Goal: Entertainment & Leisure: Consume media (video, audio)

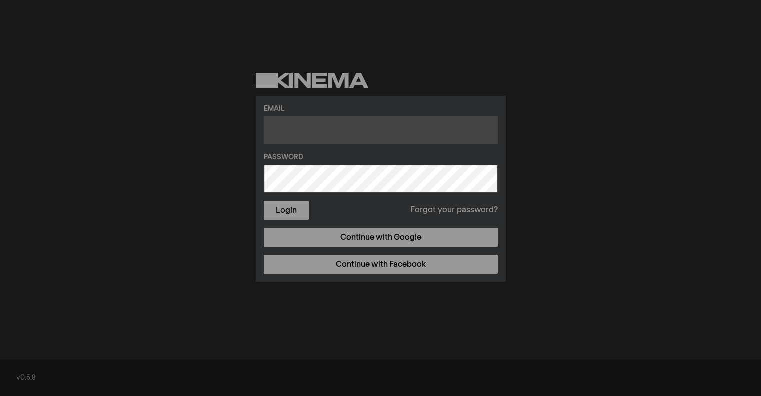
click at [377, 138] on input "text" at bounding box center [381, 130] width 234 height 28
type input "[EMAIL_ADDRESS][DOMAIN_NAME]"
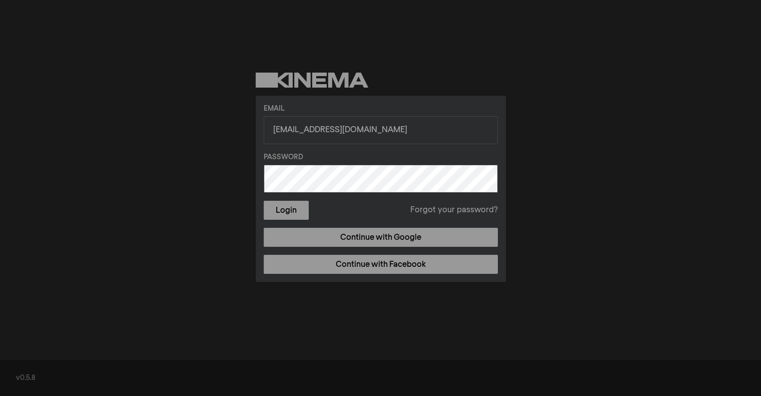
click at [264, 201] on button "Login" at bounding box center [286, 210] width 45 height 19
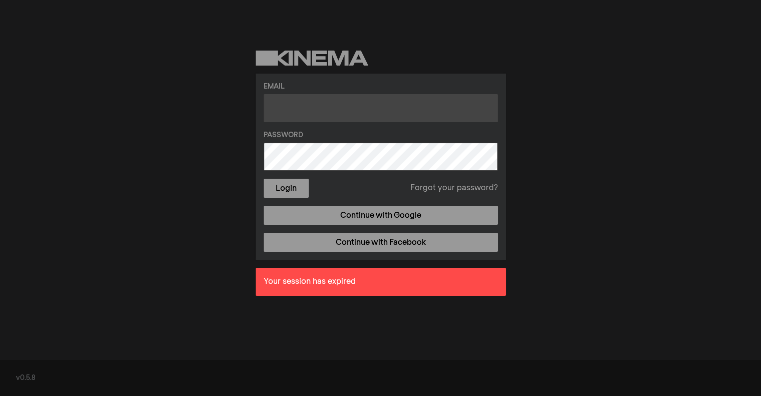
click at [316, 110] on input "text" at bounding box center [381, 108] width 234 height 28
type input "[EMAIL_ADDRESS][DOMAIN_NAME]"
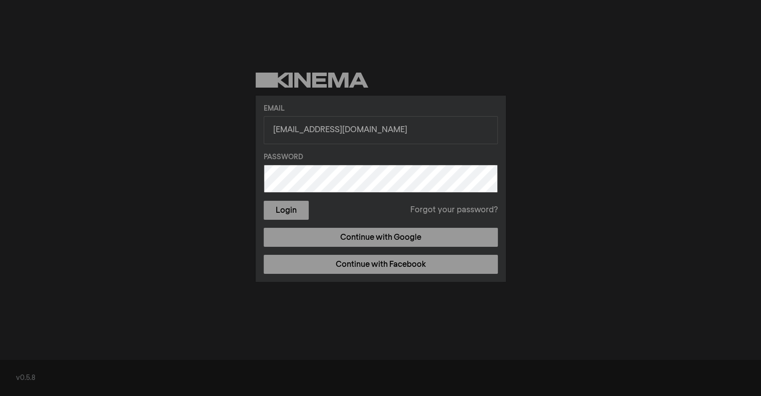
click at [264, 201] on button "Login" at bounding box center [286, 210] width 45 height 19
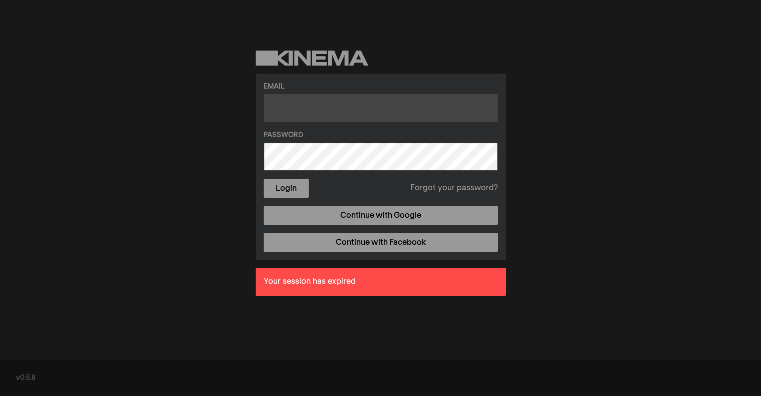
click at [320, 107] on input "text" at bounding box center [381, 108] width 234 height 28
type input "[EMAIL_ADDRESS][DOMAIN_NAME]"
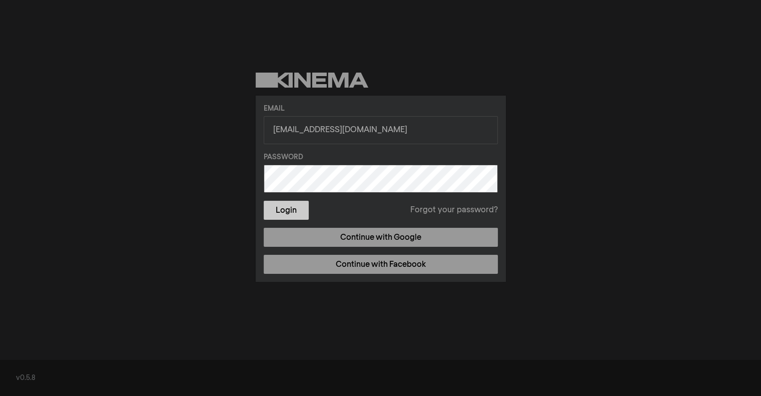
click at [285, 214] on button "Login" at bounding box center [286, 210] width 45 height 19
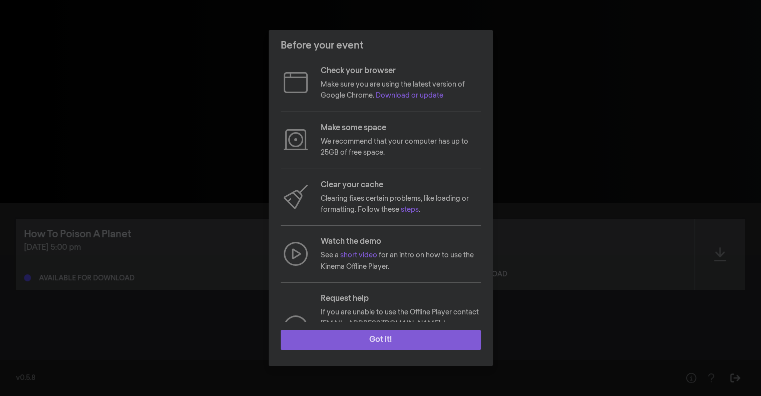
click at [377, 344] on button "Got it!" at bounding box center [381, 340] width 200 height 20
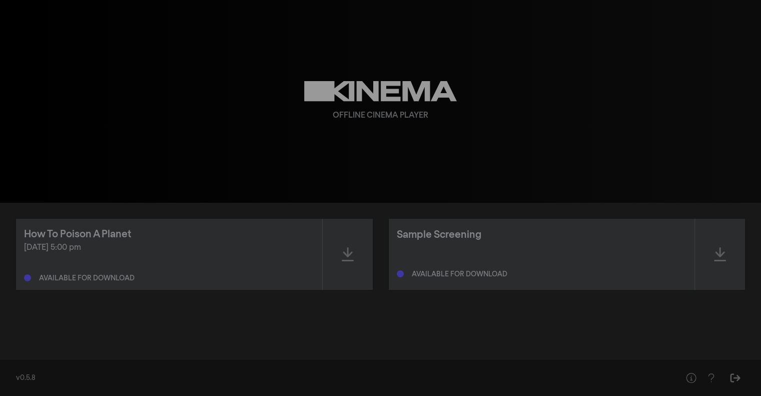
click at [315, 122] on div "Offline Cinema Player" at bounding box center [381, 101] width 360 height 203
click at [709, 373] on icon "Help" at bounding box center [711, 378] width 13 height 10
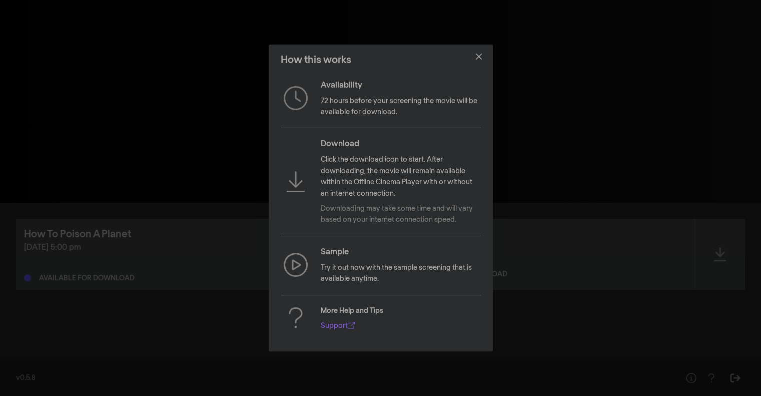
click at [306, 164] on div "Download Click the download icon to start. After downloading, the movie will re…" at bounding box center [381, 181] width 200 height 87
click at [492, 44] on div "How this works Availability 72 hours before your screening the movie will be av…" at bounding box center [380, 198] width 761 height 396
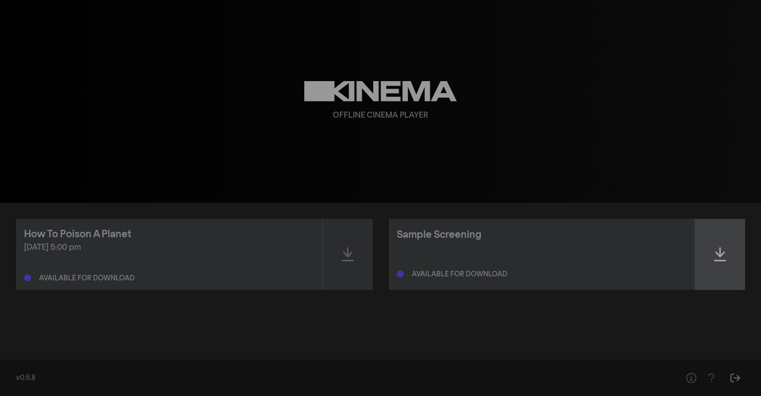
click at [709, 254] on div at bounding box center [720, 254] width 50 height 71
click at [749, 225] on div "How To Poison A Planet Sep 26, 2025 at 5:00 pm Available for download Sample Sc…" at bounding box center [380, 278] width 761 height 150
click at [741, 230] on div at bounding box center [720, 254] width 50 height 71
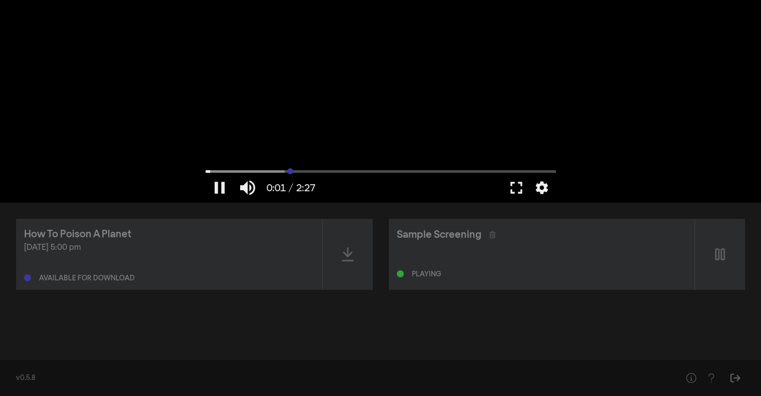
click at [290, 171] on input "Seek" at bounding box center [381, 171] width 350 height 6
click at [347, 171] on input "Seek" at bounding box center [381, 171] width 350 height 6
click at [407, 171] on input "Seek" at bounding box center [381, 171] width 350 height 6
click at [406, 123] on div at bounding box center [381, 101] width 360 height 203
type input "86.380329"
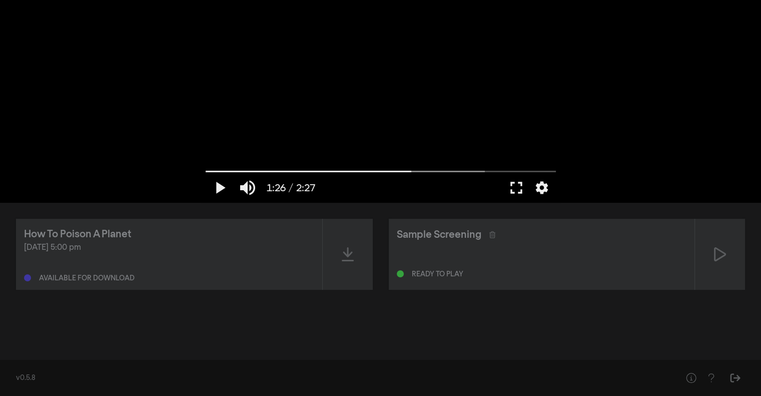
click at [502, 319] on div "How To Poison A Planet Sep 26, 2025 at 5:00 pm Available for download Sample Sc…" at bounding box center [380, 278] width 761 height 150
click at [438, 234] on div "Sample Screening" at bounding box center [439, 234] width 85 height 15
